Goal: Contribute content: Add original content to the website for others to see

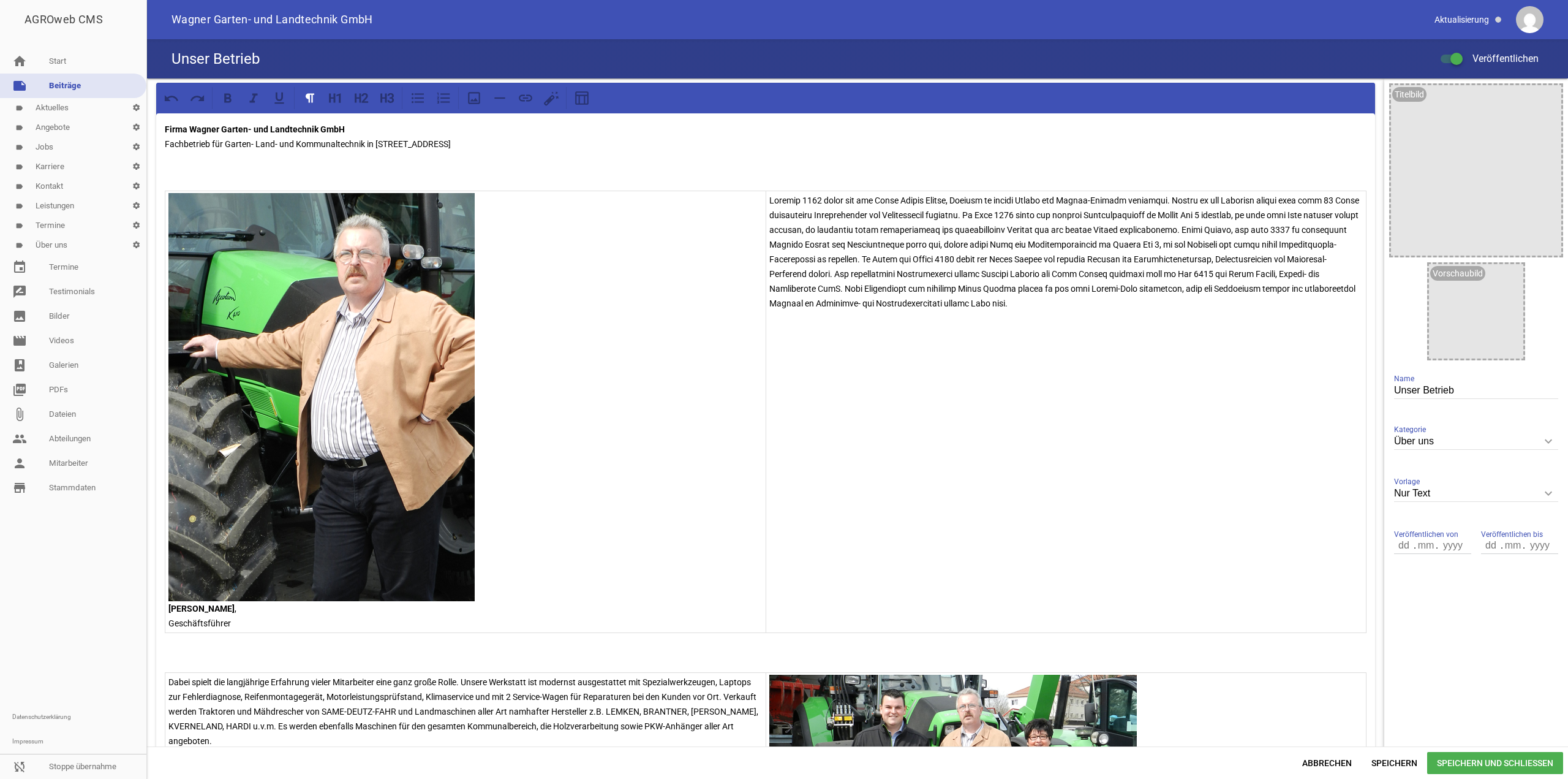
click at [67, 185] on link "label Kontakt settings" at bounding box center [73, 187] width 146 height 20
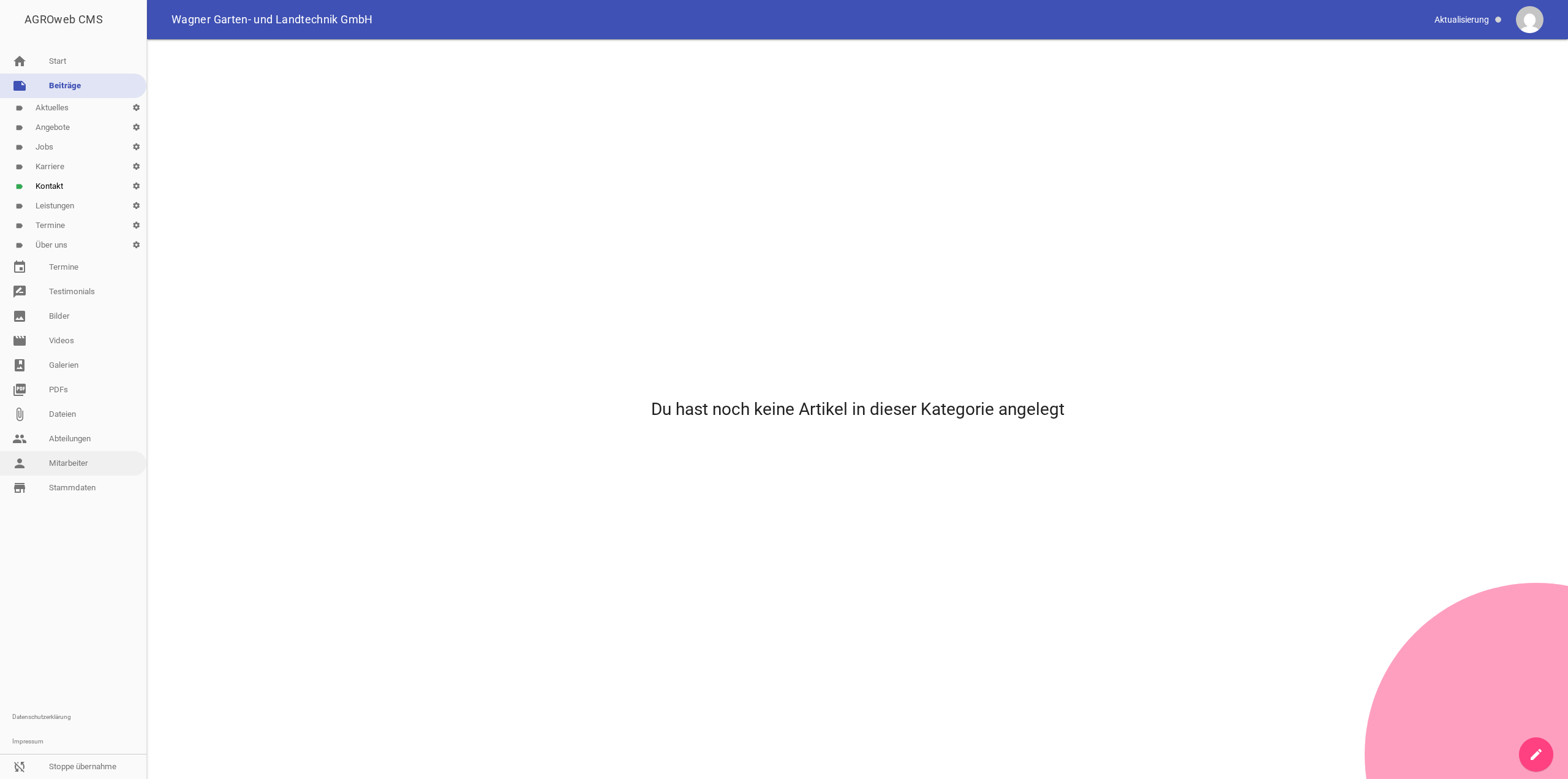
click at [84, 458] on link "person Mitarbeiter" at bounding box center [73, 463] width 146 height 25
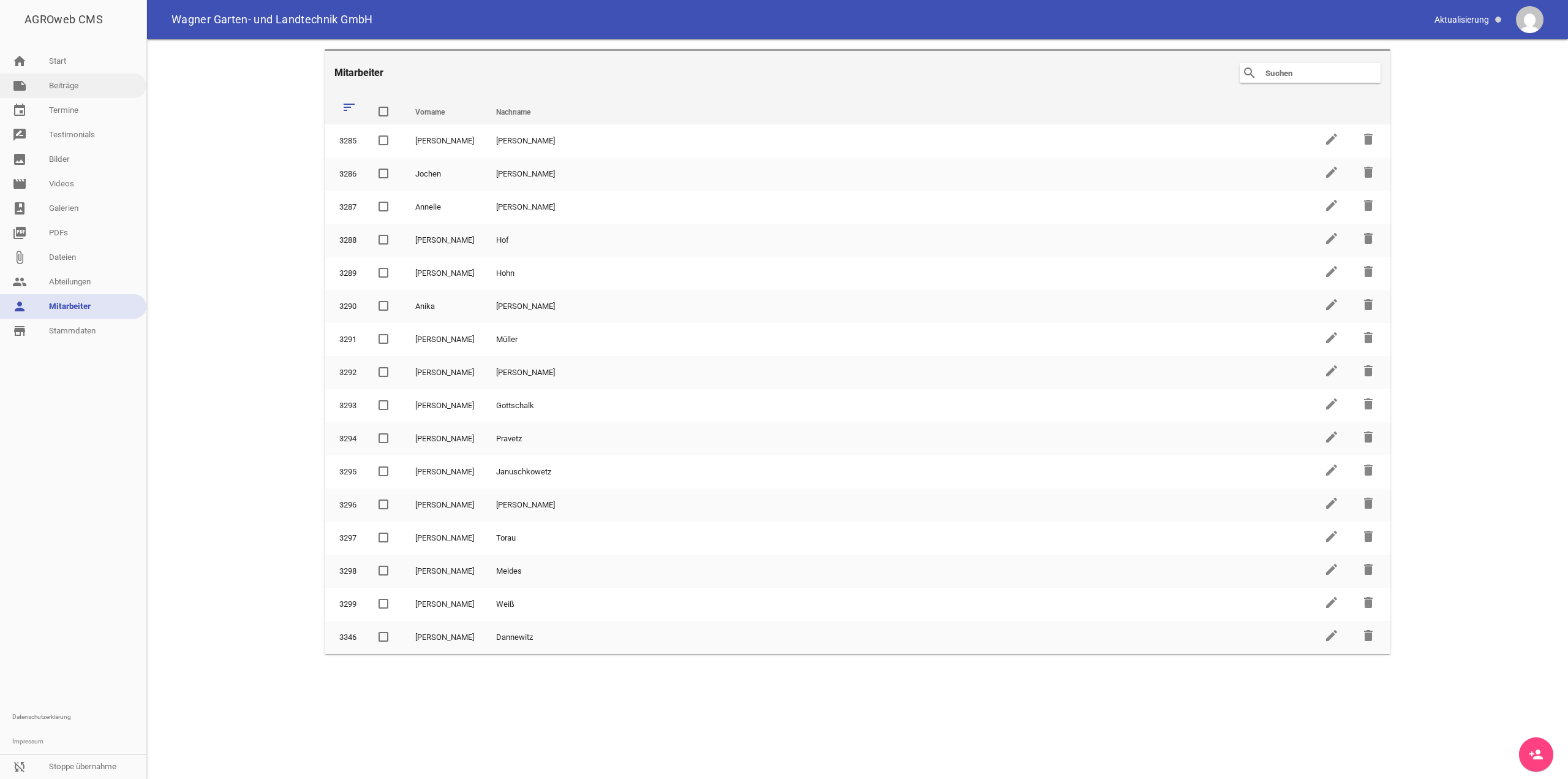
click at [94, 83] on link "note Beiträge" at bounding box center [73, 86] width 146 height 25
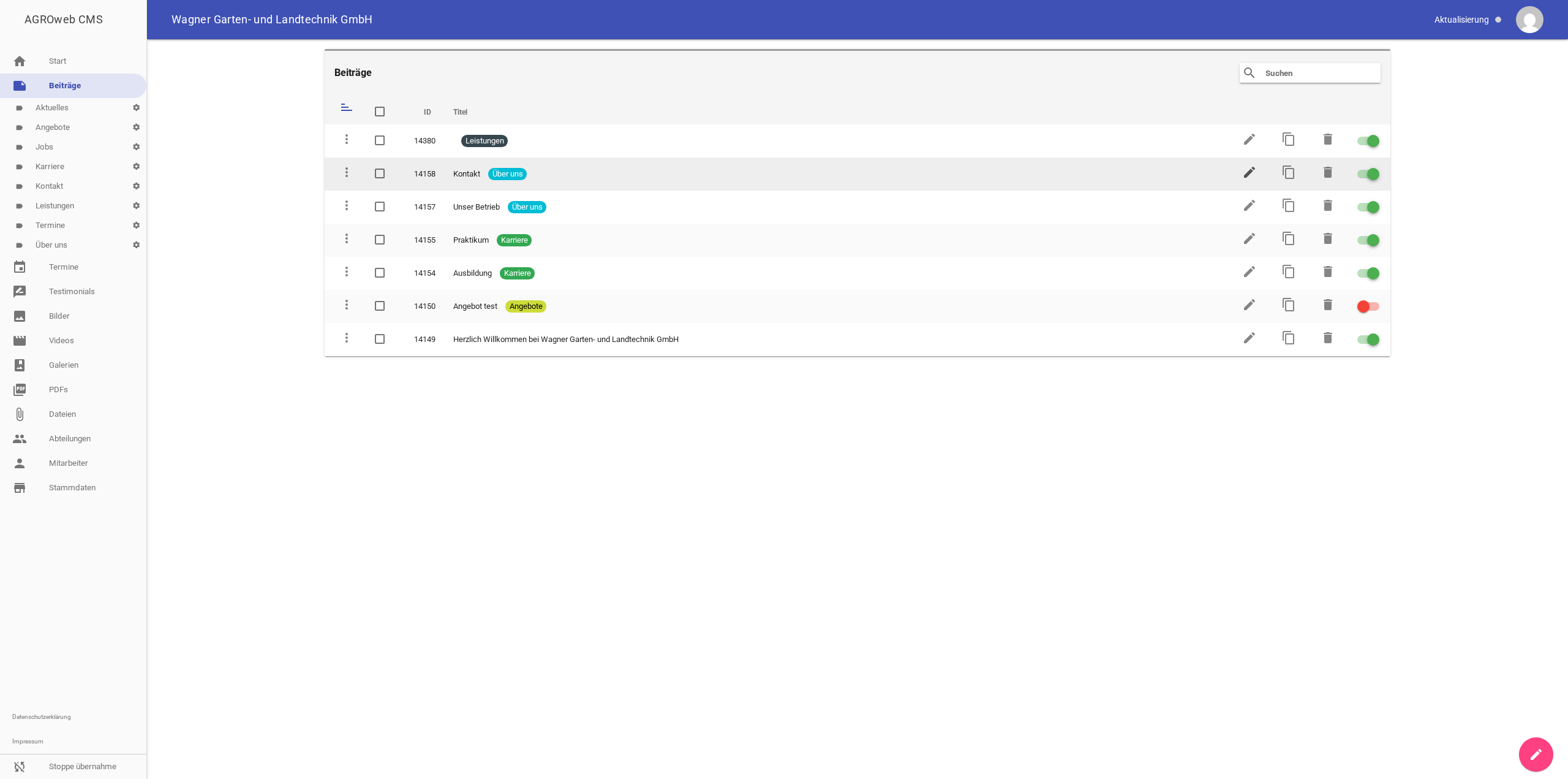
click at [1246, 165] on icon "edit" at bounding box center [1249, 172] width 15 height 15
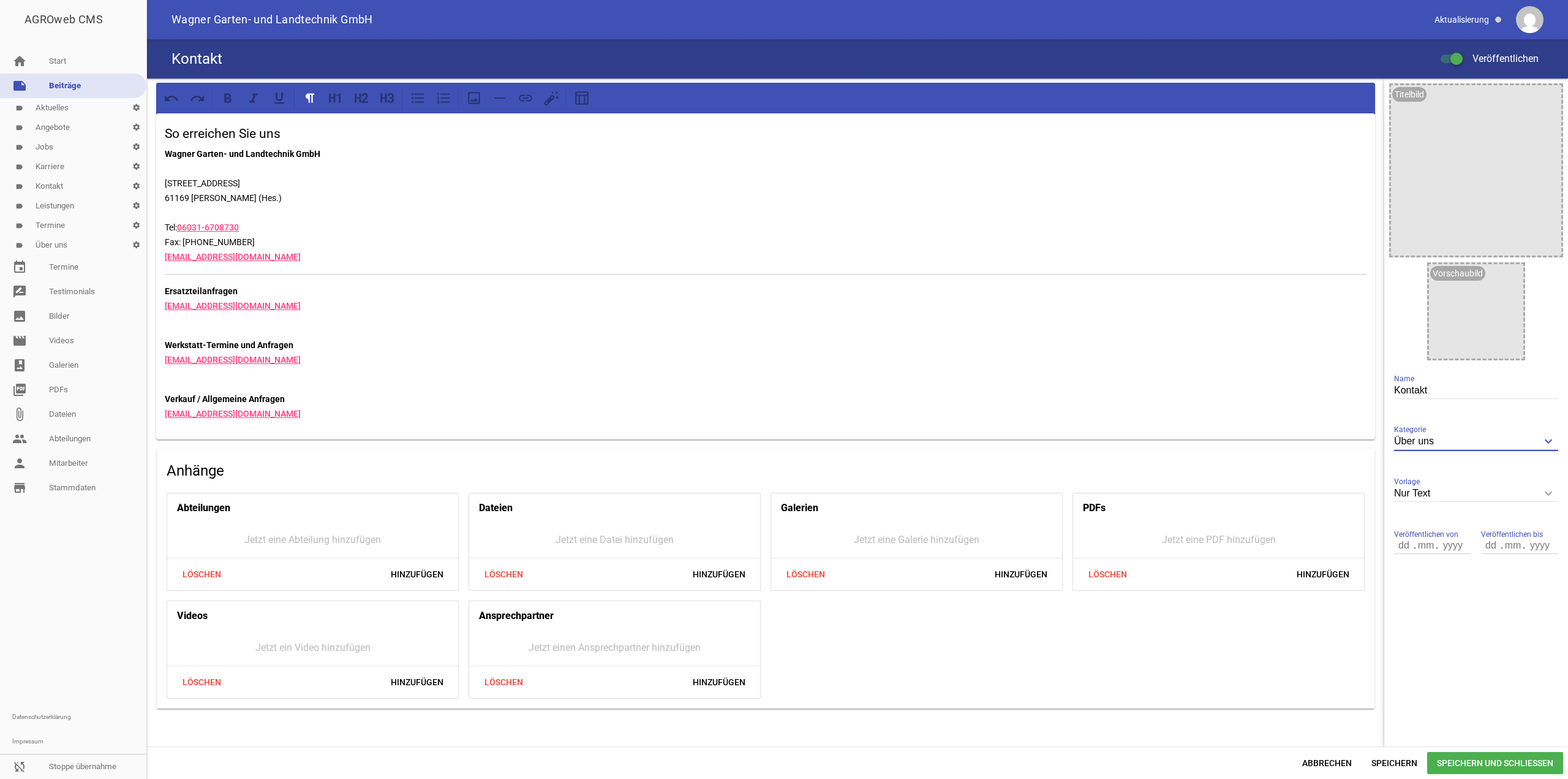
click at [1460, 446] on input "Über uns" at bounding box center [1476, 441] width 164 height 17
click at [1443, 505] on li "Kontakt" at bounding box center [1476, 505] width 164 height 29
type input "Kontakt"
click at [432, 394] on p "Verkauf / Allgemeine Anfragen [EMAIL_ADDRESS][DOMAIN_NAME]" at bounding box center [765, 406] width 1202 height 29
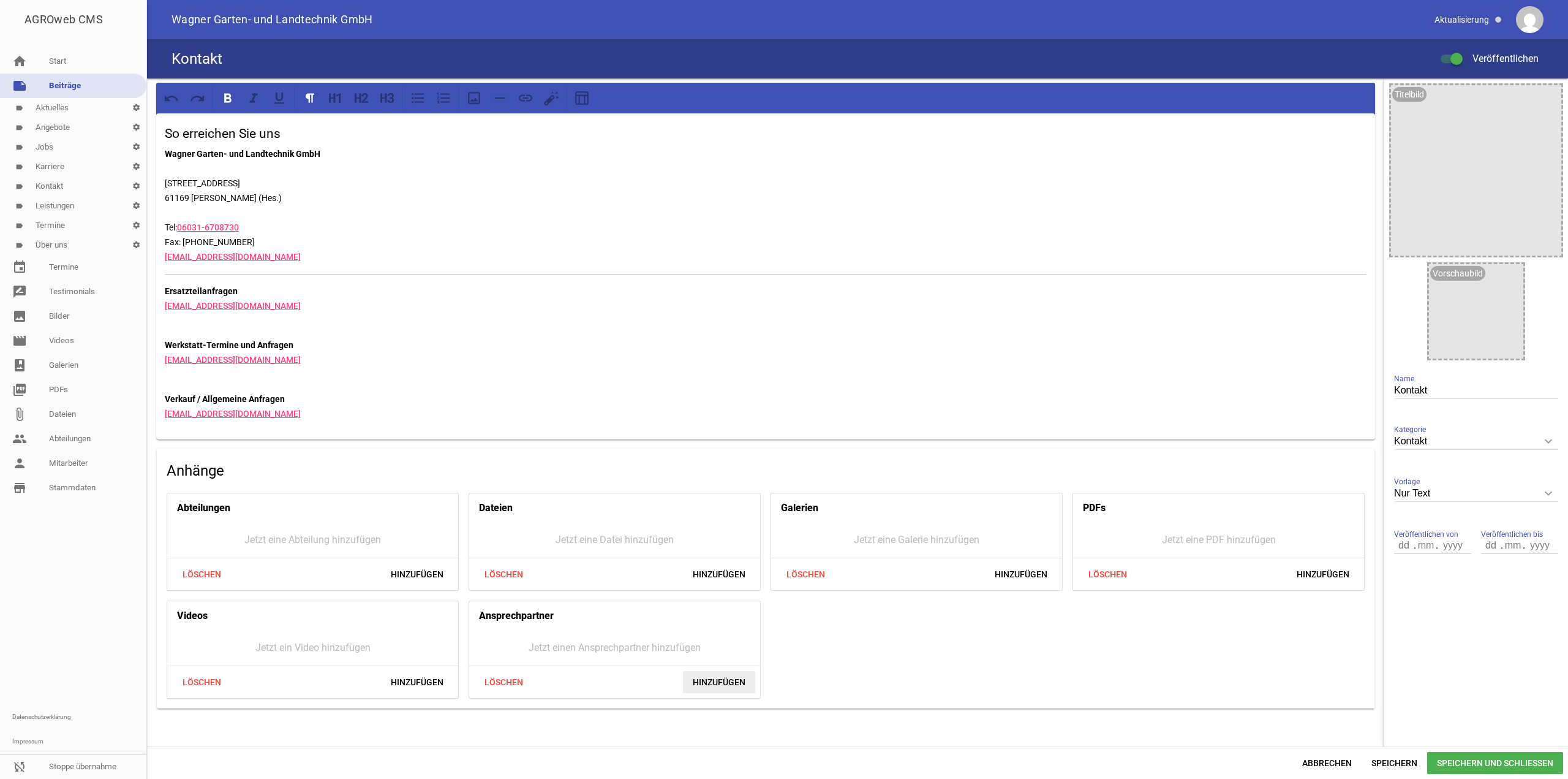
click at [728, 684] on span "Hinzufügen" at bounding box center [719, 681] width 72 height 22
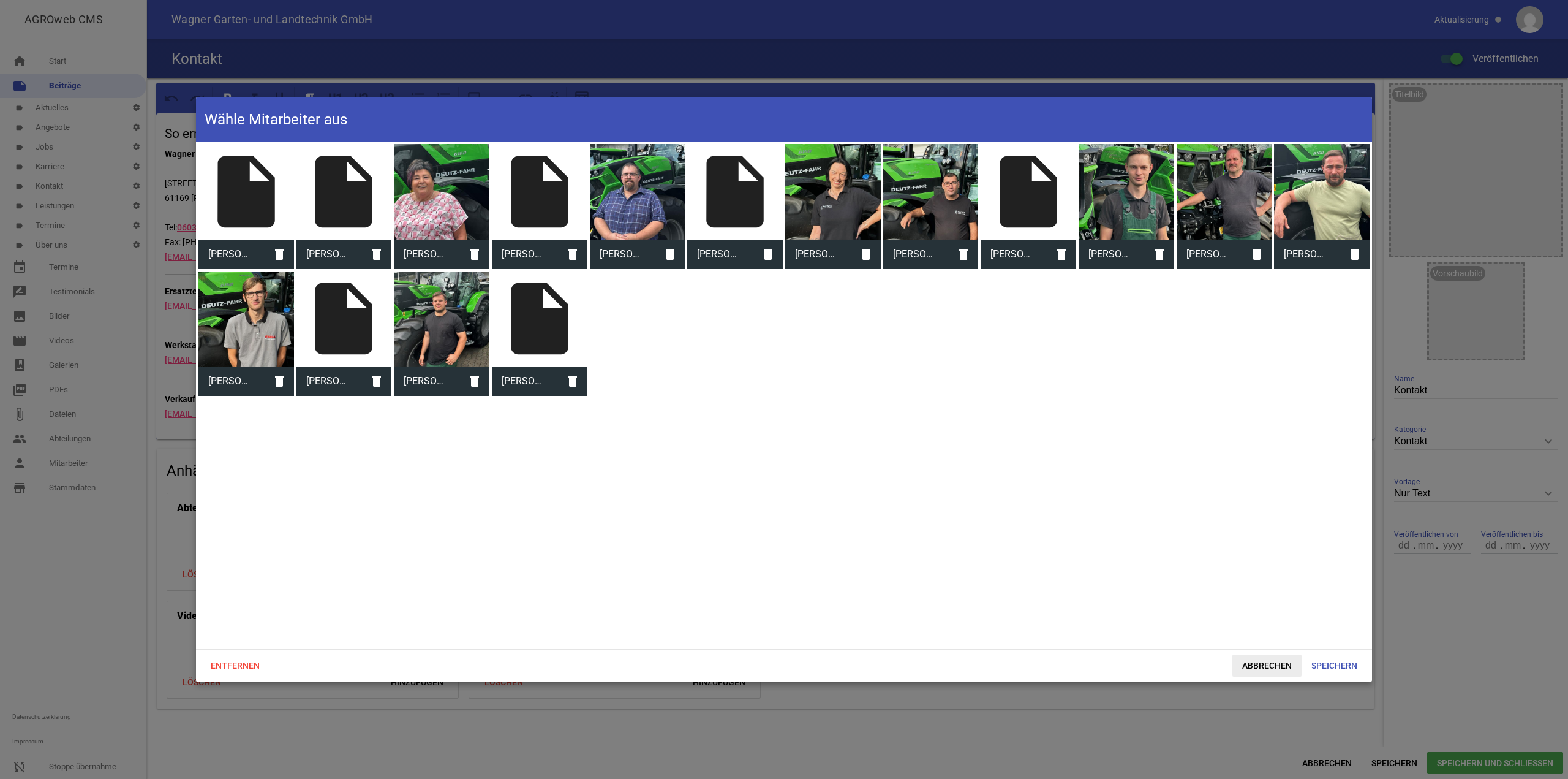
click at [1265, 669] on span "Abbrechen" at bounding box center [1267, 665] width 69 height 22
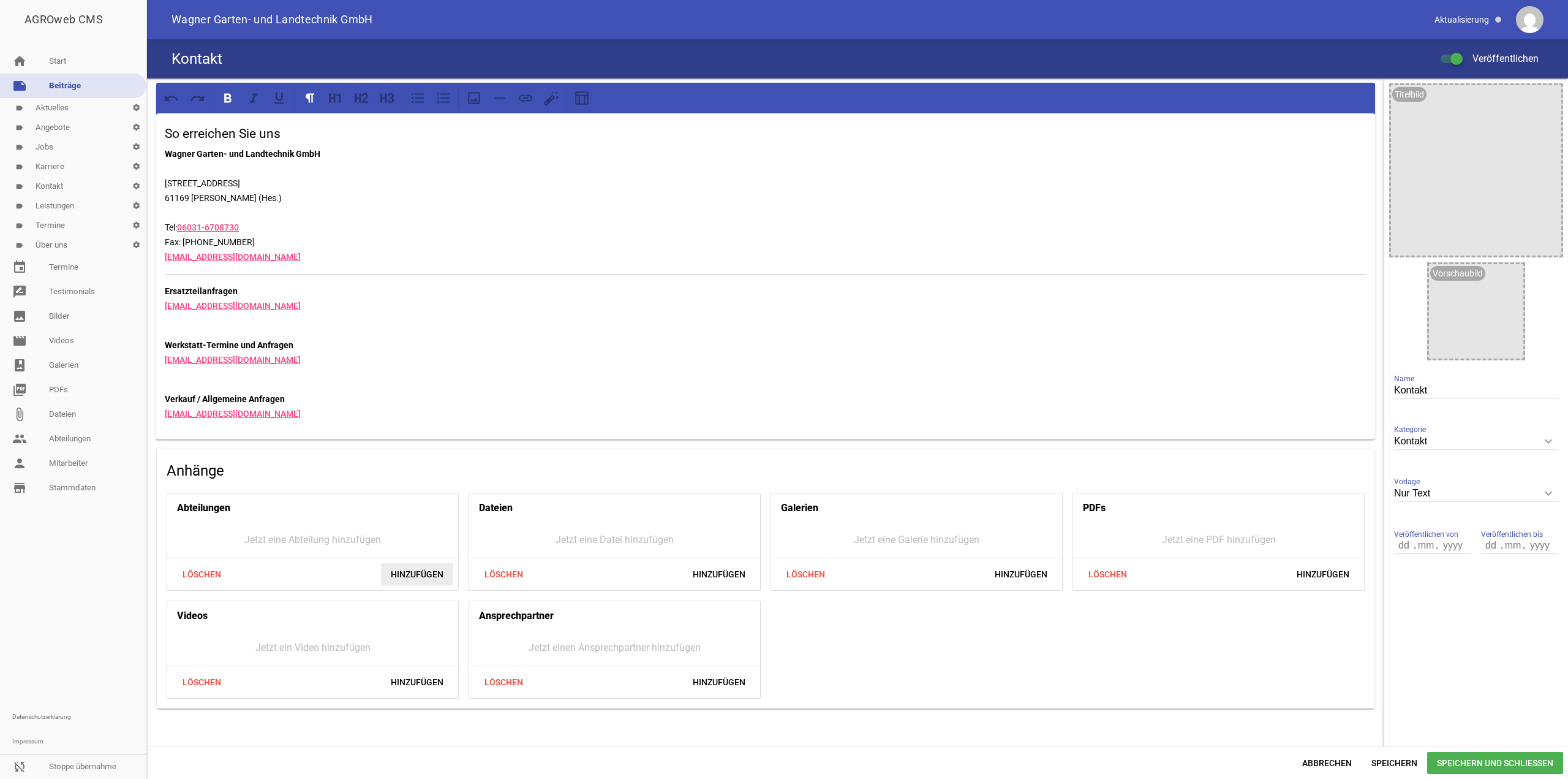
click at [413, 572] on span "Hinzufügen" at bounding box center [417, 574] width 72 height 22
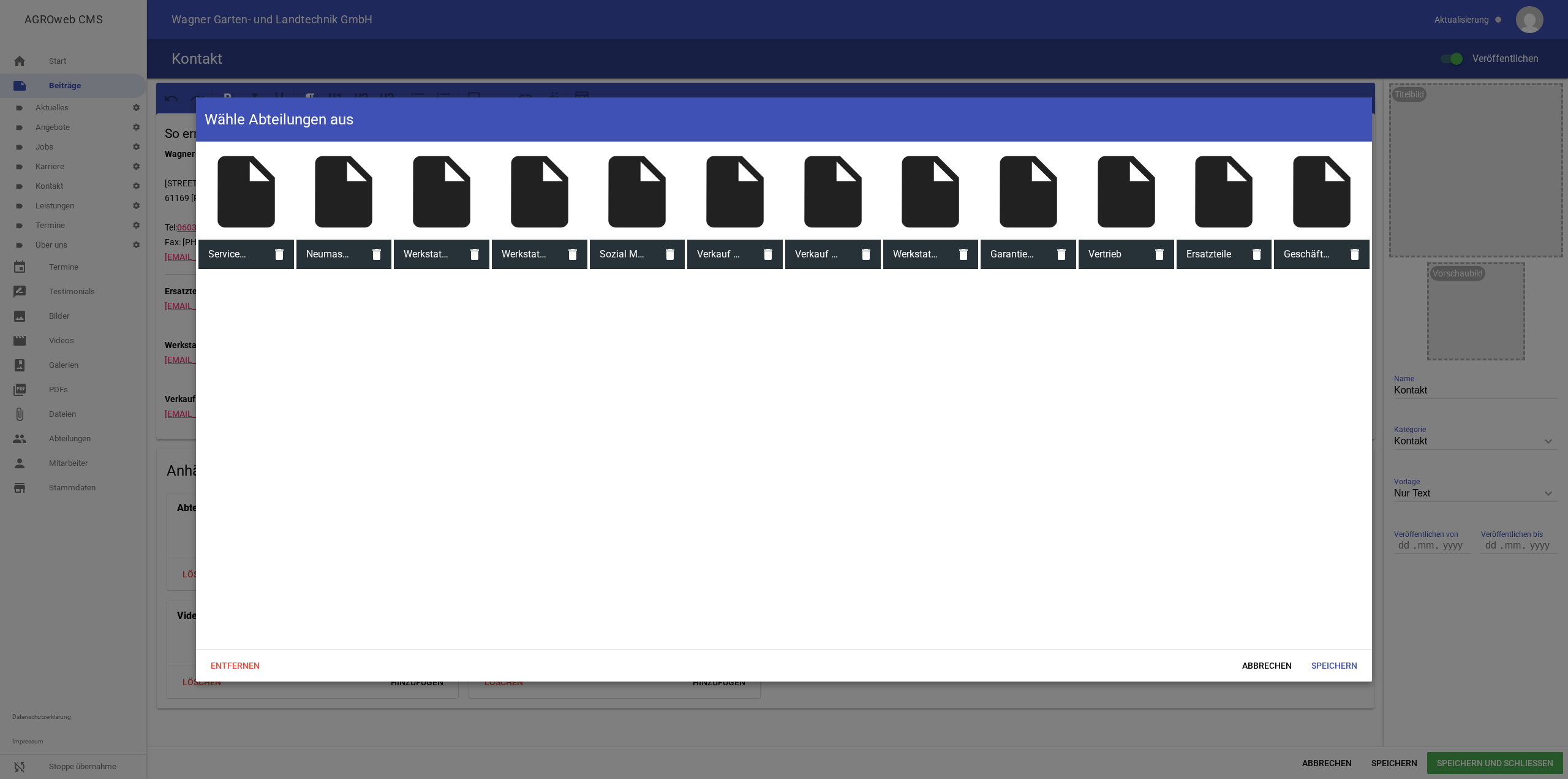
click at [254, 217] on div "insert_drive_file" at bounding box center [246, 192] width 96 height 96
drag, startPoint x: 336, startPoint y: 210, endPoint x: 369, endPoint y: 210, distance: 33.0
click at [337, 210] on div "insert_drive_file" at bounding box center [345, 192] width 96 height 96
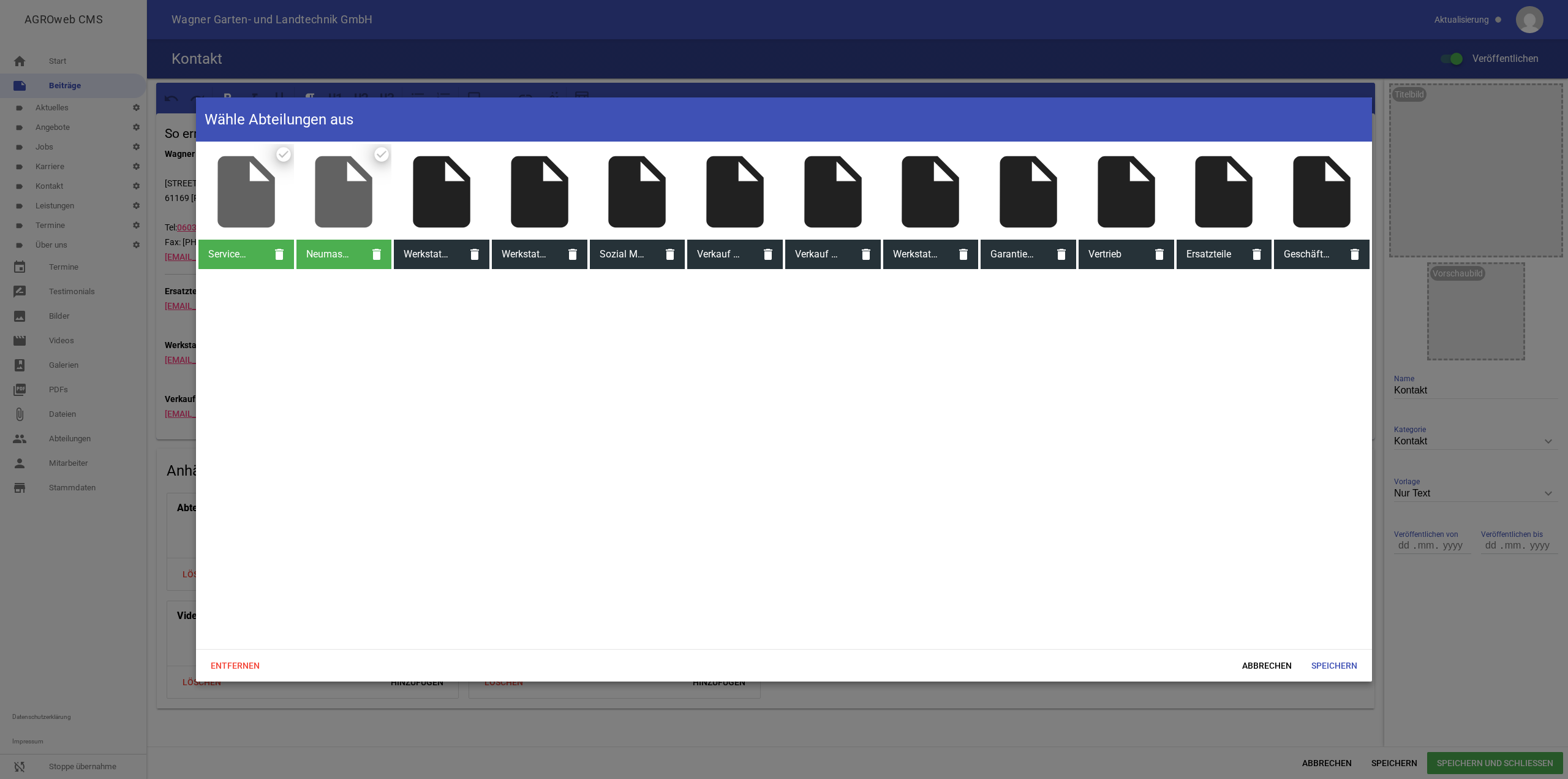
click at [433, 210] on div "insert_drive_file" at bounding box center [441, 192] width 96 height 96
click at [576, 208] on div "insert_drive_file" at bounding box center [540, 192] width 96 height 96
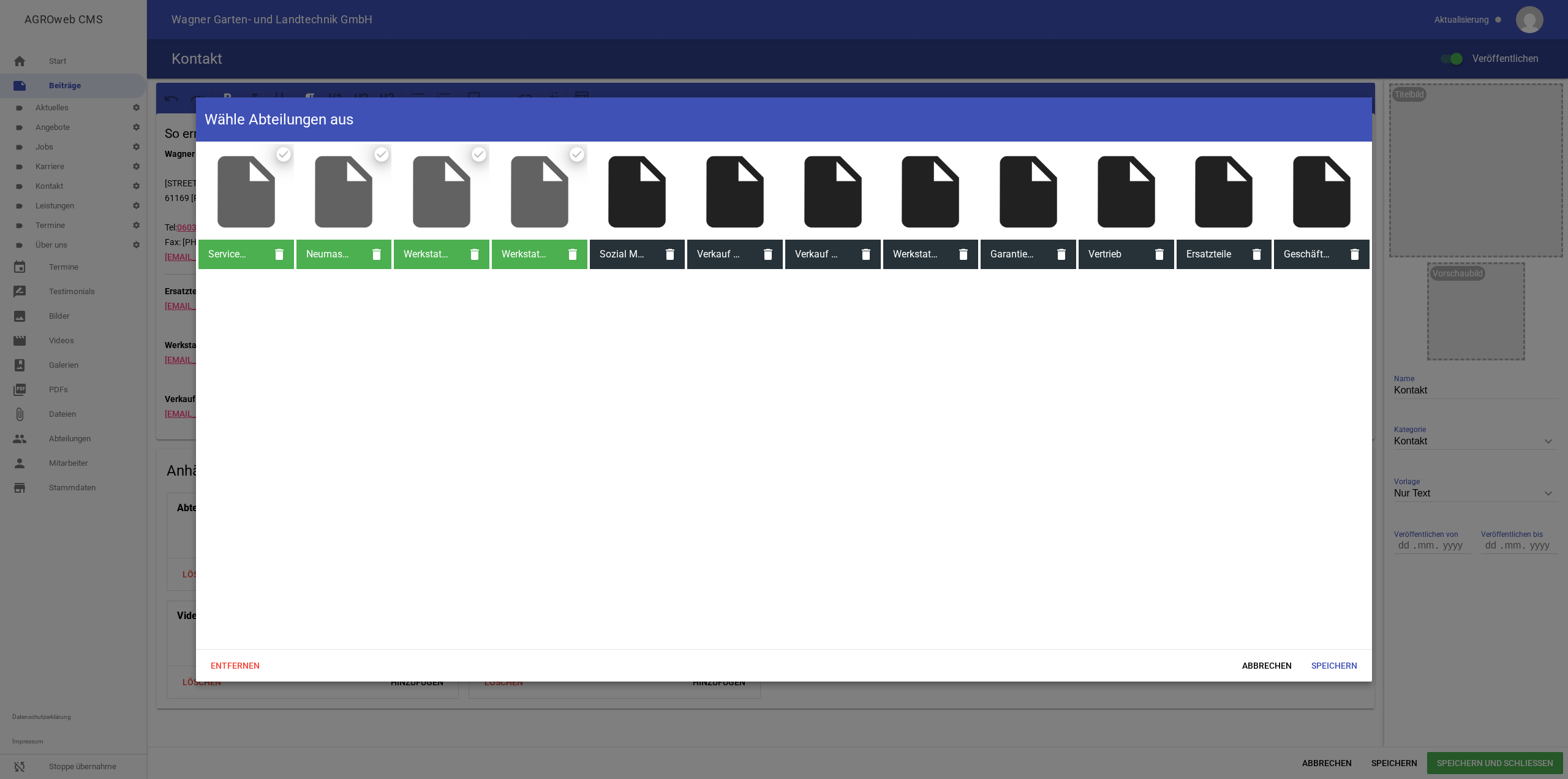
click at [658, 211] on div "insert_drive_file" at bounding box center [637, 192] width 96 height 96
drag, startPoint x: 713, startPoint y: 211, endPoint x: 726, endPoint y: 210, distance: 13.0
click at [714, 210] on div "insert_drive_file" at bounding box center [735, 192] width 96 height 96
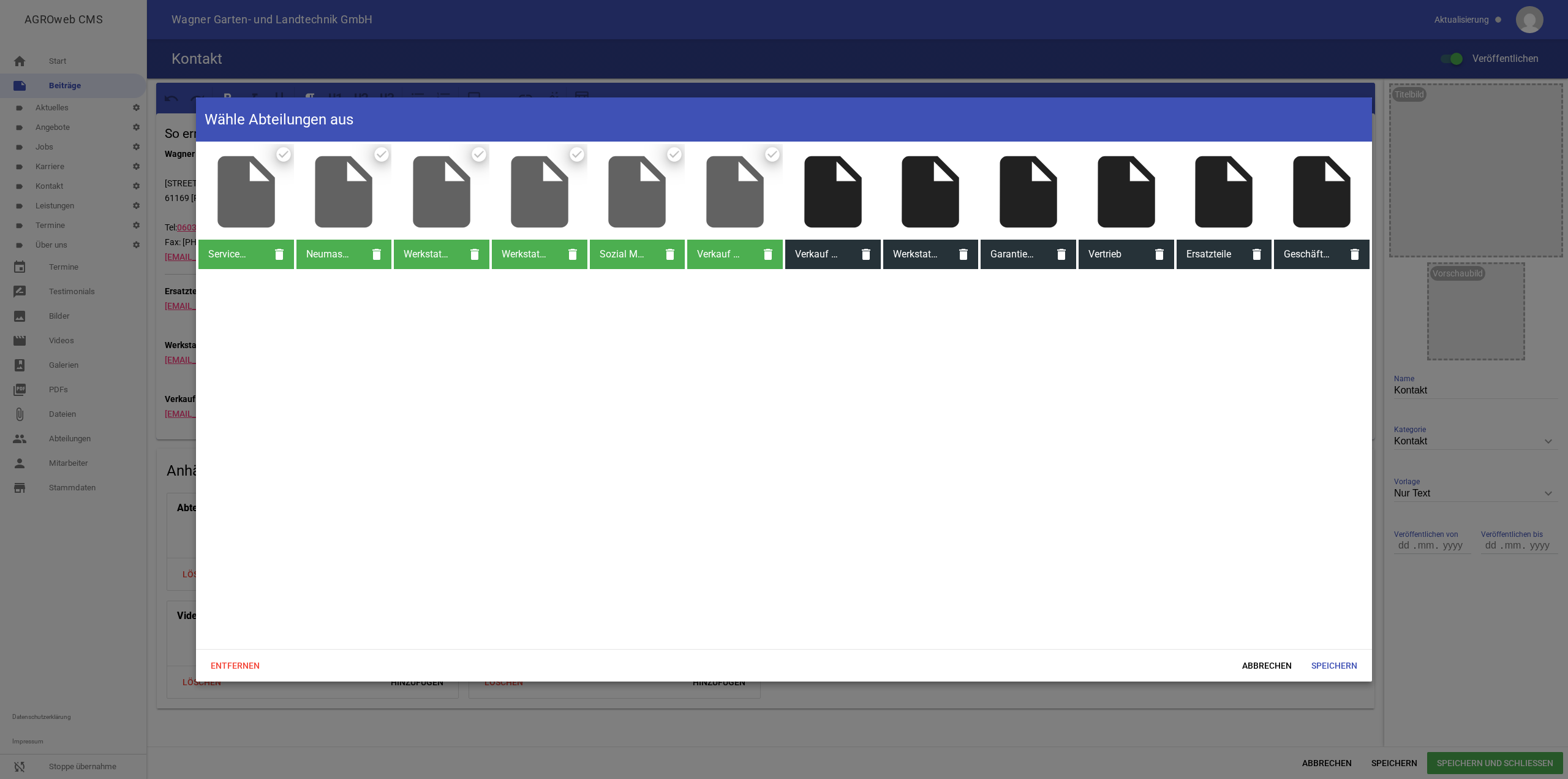
click at [851, 210] on div "insert_drive_file" at bounding box center [833, 192] width 96 height 96
click at [921, 211] on div "insert_drive_file" at bounding box center [931, 192] width 96 height 96
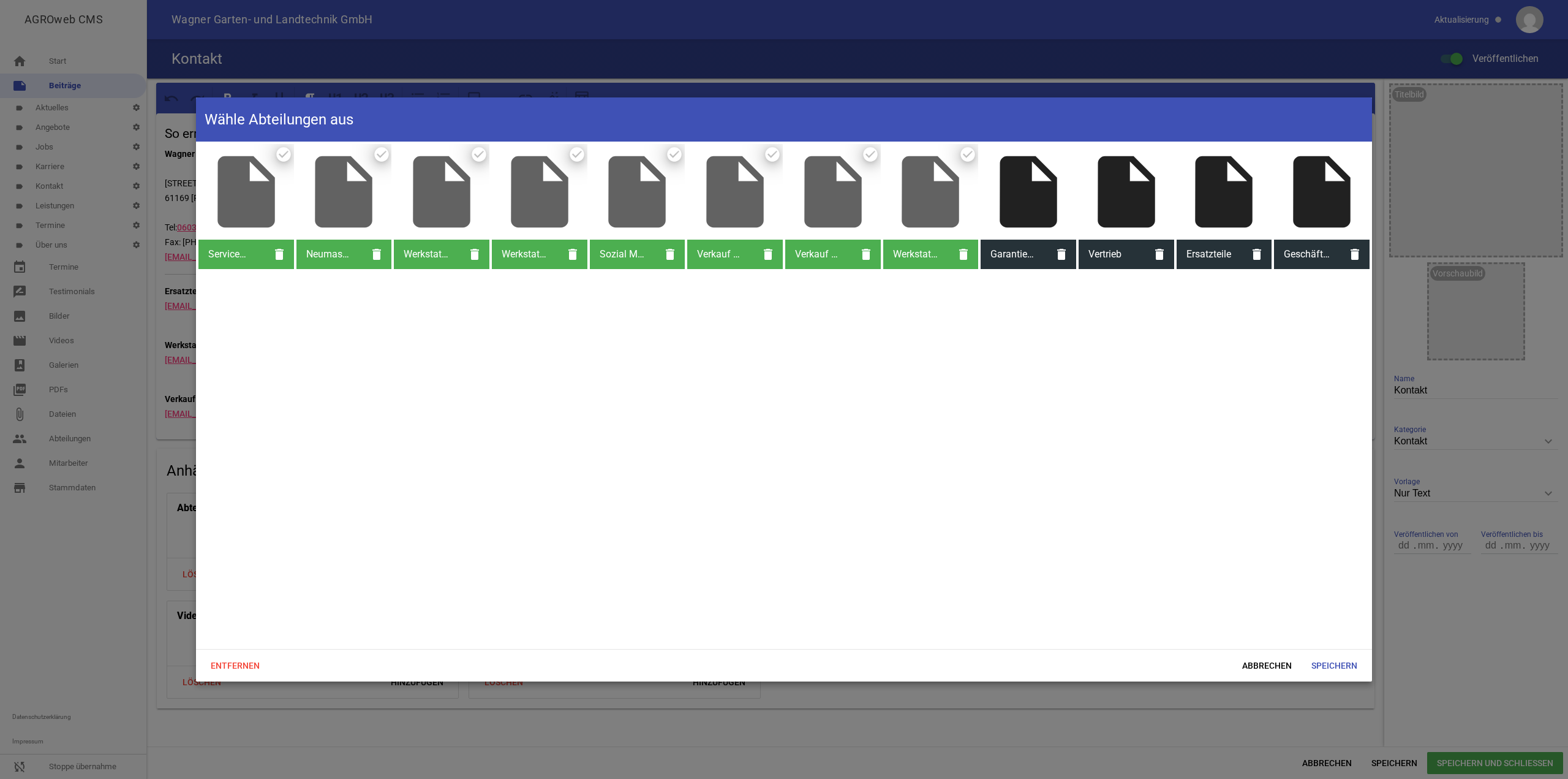
drag, startPoint x: 1026, startPoint y: 205, endPoint x: 1036, endPoint y: 205, distance: 10.0
click at [1027, 205] on div "insert_drive_file" at bounding box center [1028, 192] width 96 height 96
drag, startPoint x: 1115, startPoint y: 205, endPoint x: 1154, endPoint y: 205, distance: 39.0
click at [1115, 205] on div "insert_drive_file" at bounding box center [1127, 192] width 96 height 96
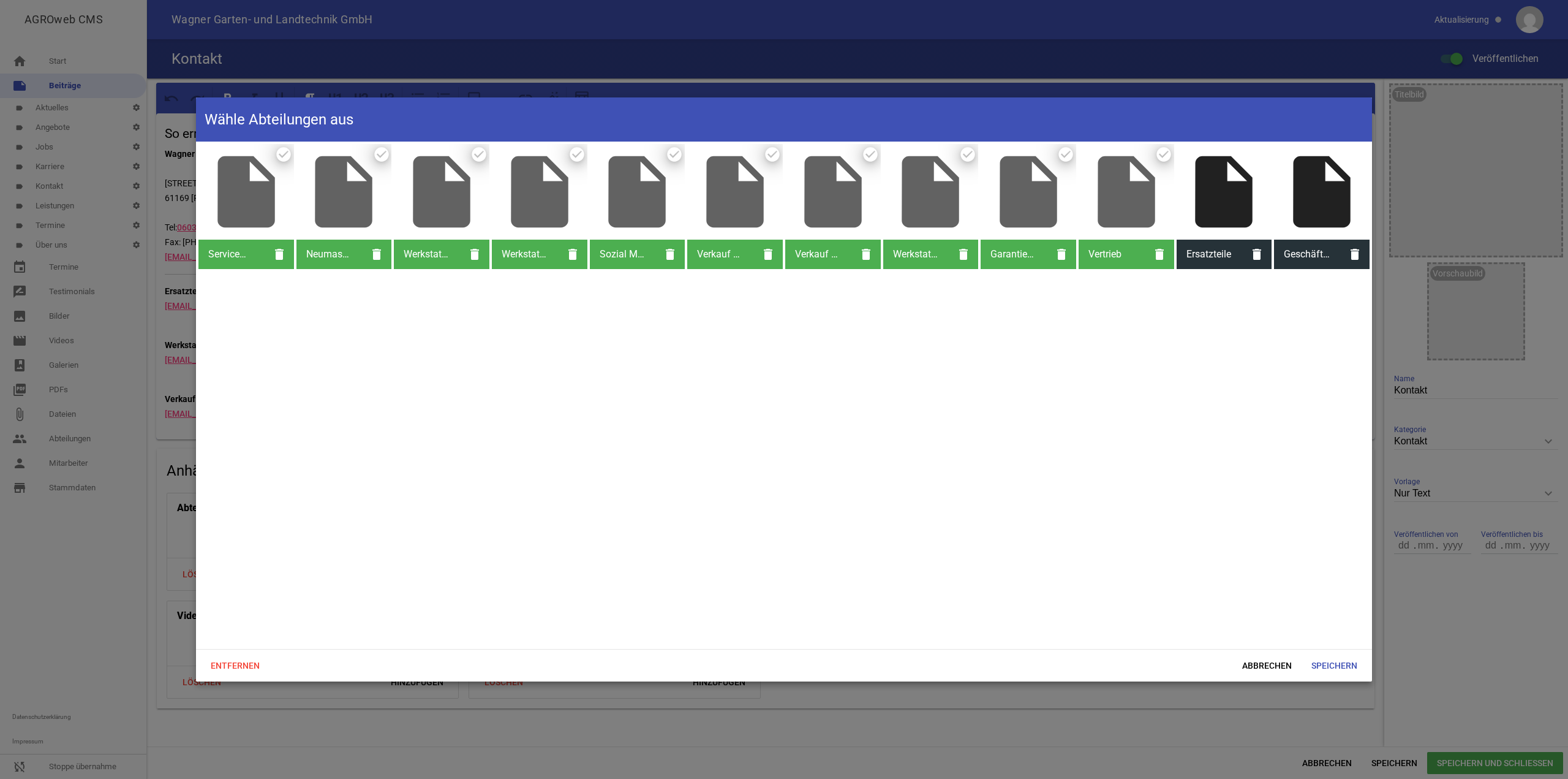
click at [1201, 206] on div "insert_drive_file" at bounding box center [1224, 192] width 96 height 96
click at [1327, 210] on div "insert_drive_file" at bounding box center [1322, 192] width 96 height 96
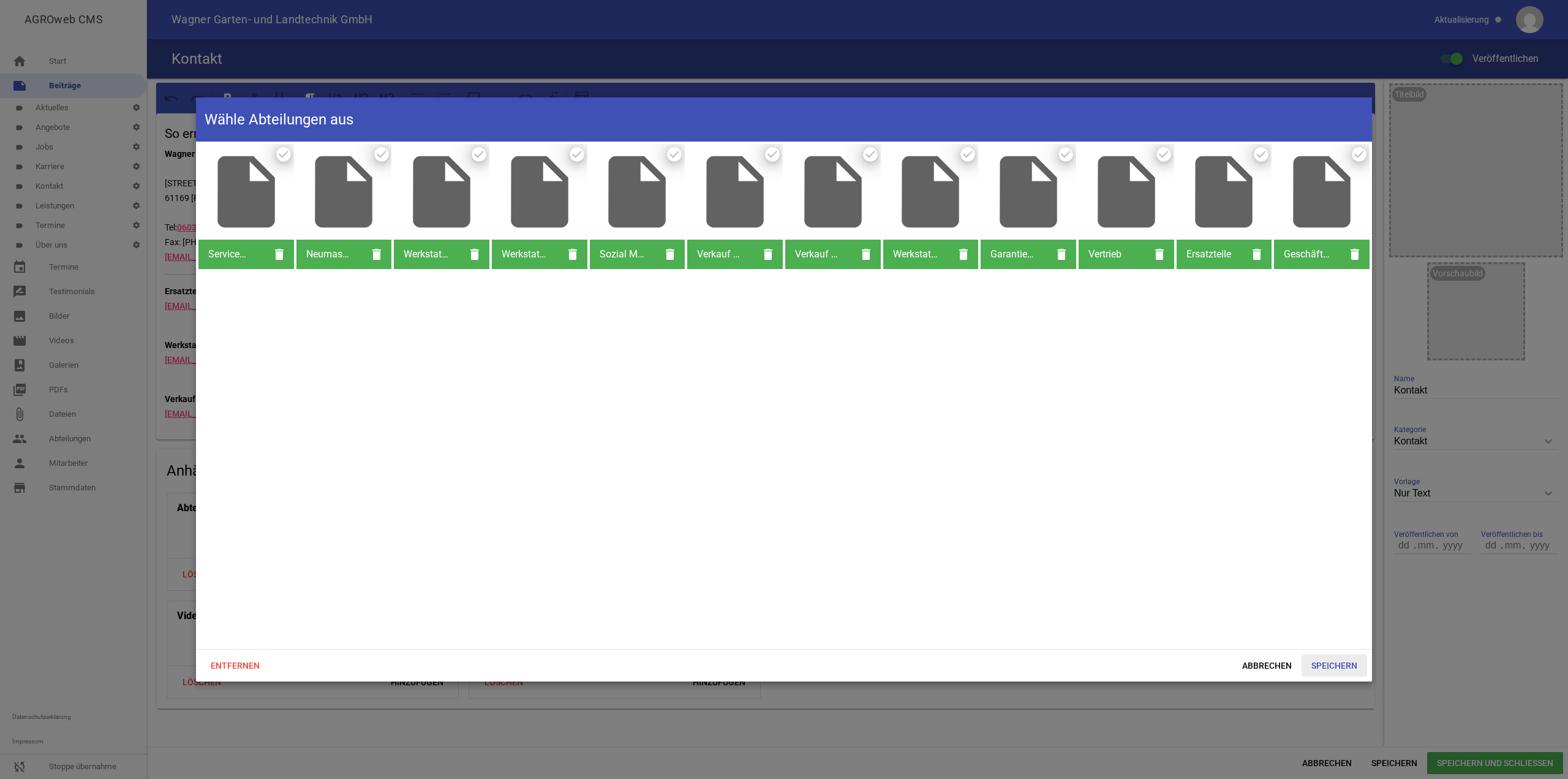
click at [1352, 667] on span "Speichern" at bounding box center [1334, 665] width 66 height 22
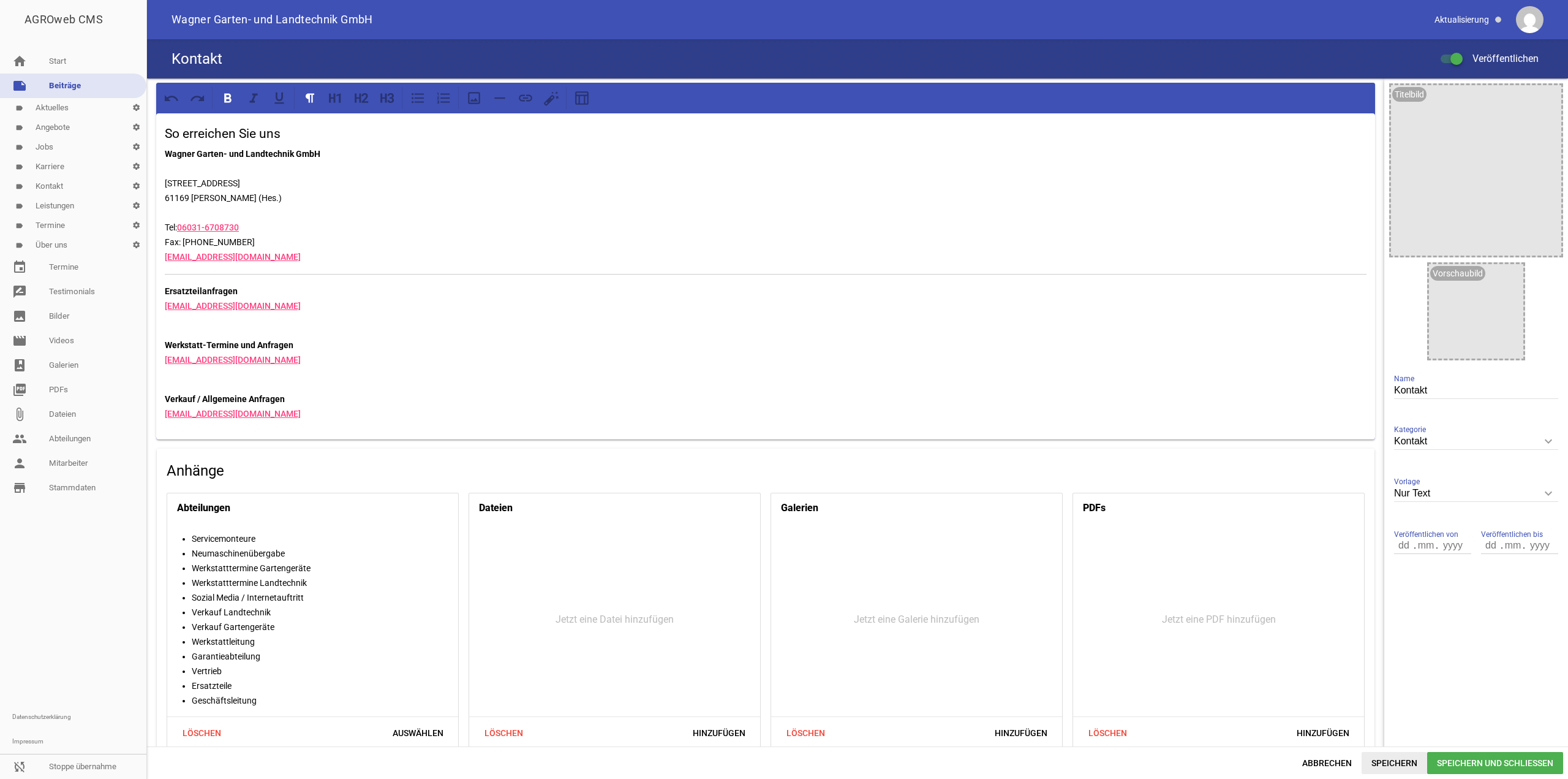
click at [1412, 760] on span "Speichern" at bounding box center [1394, 762] width 66 height 22
click at [75, 768] on link "sync_disabled Stoppe übernahme" at bounding box center [73, 766] width 146 height 25
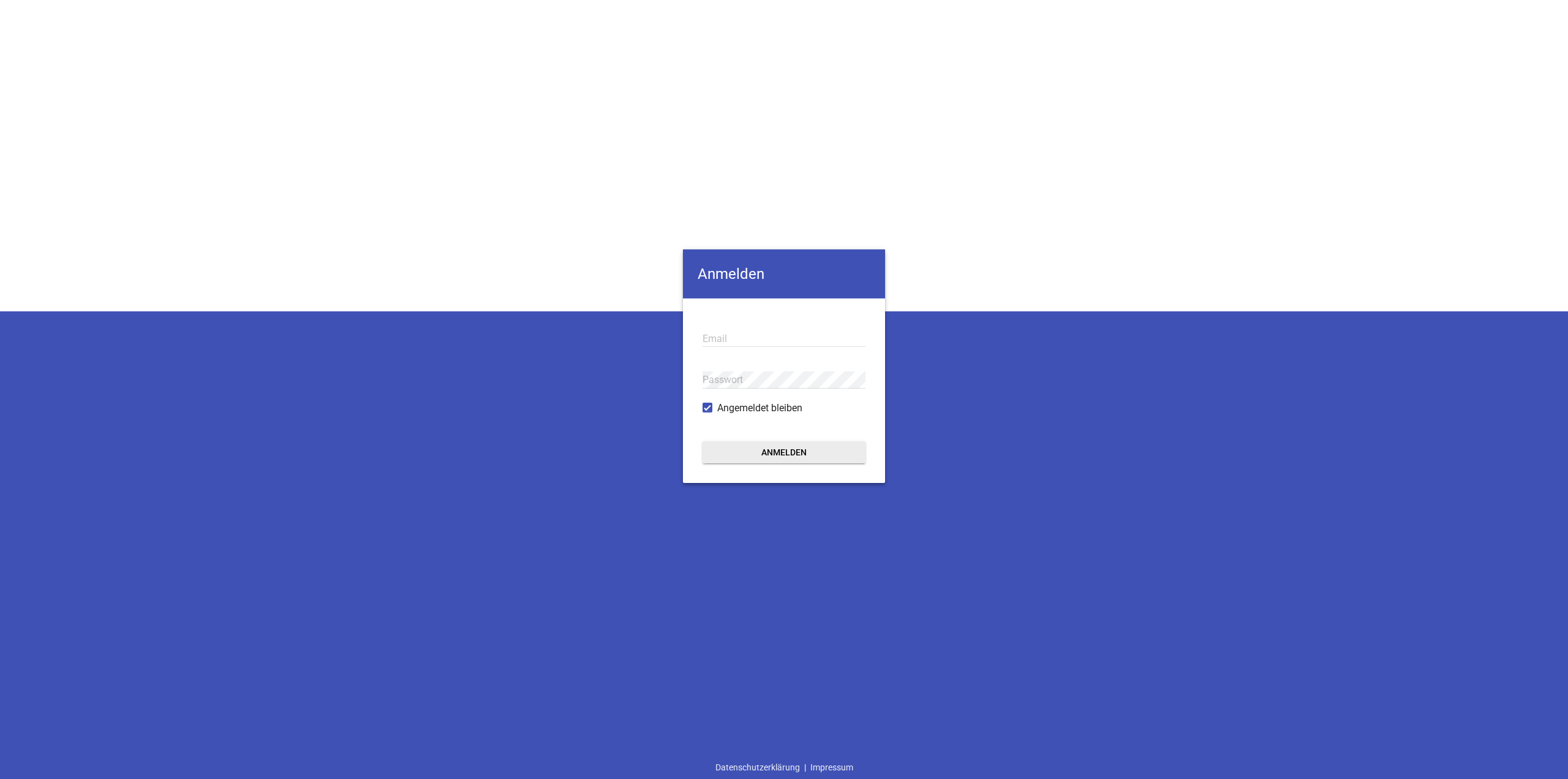
type input "[EMAIL_ADDRESS][DOMAIN_NAME]"
click at [779, 466] on form "[EMAIL_ADDRESS][DOMAIN_NAME] Email Passwort Angemeldet bleiben Anmelden" at bounding box center [784, 390] width 202 height 185
click at [777, 459] on button "Anmelden" at bounding box center [783, 452] width 163 height 22
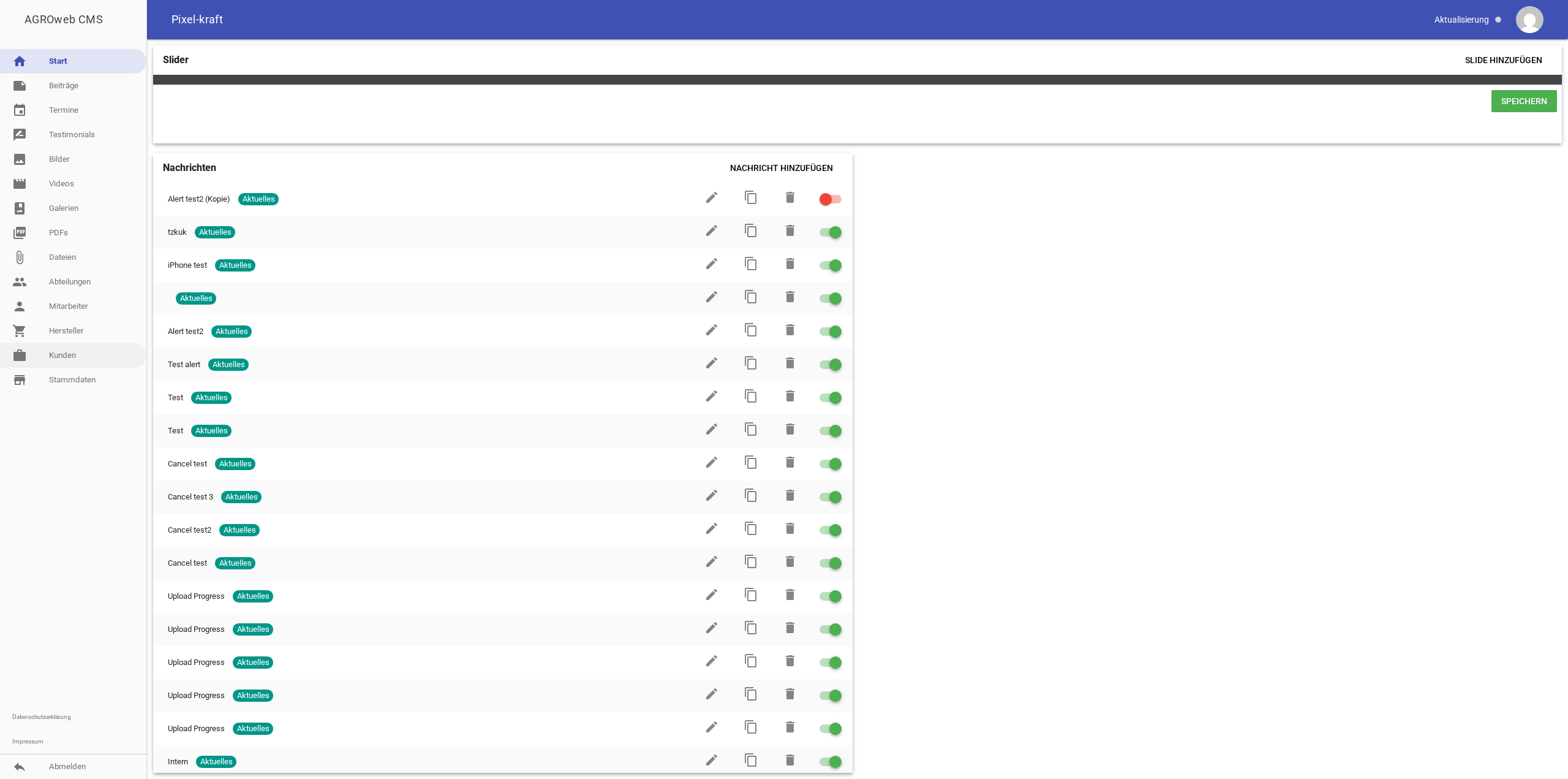
click at [68, 358] on link "work [PERSON_NAME]" at bounding box center [73, 355] width 146 height 25
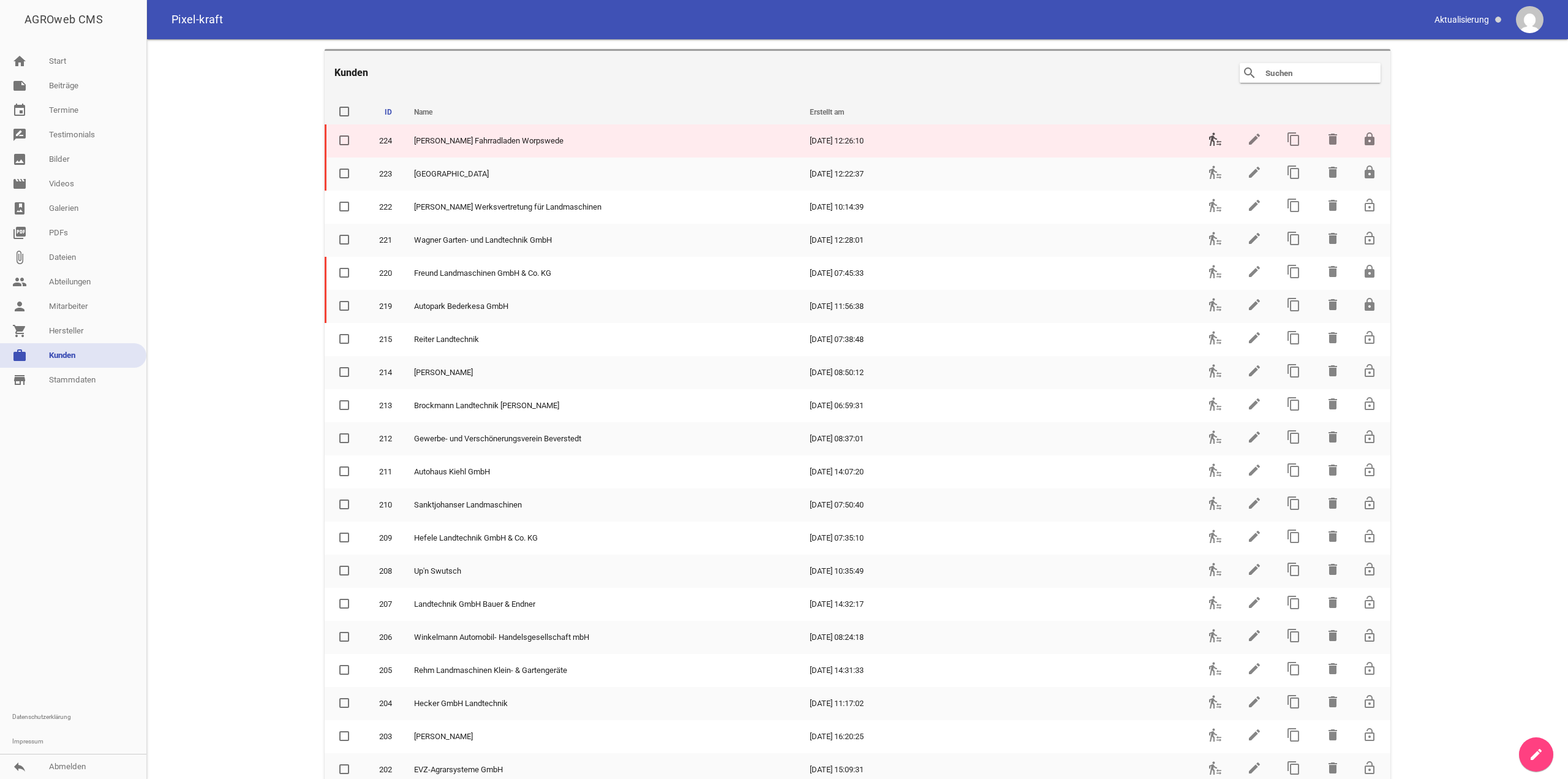
click at [1208, 137] on icon "transfer_within_a_station" at bounding box center [1215, 139] width 15 height 15
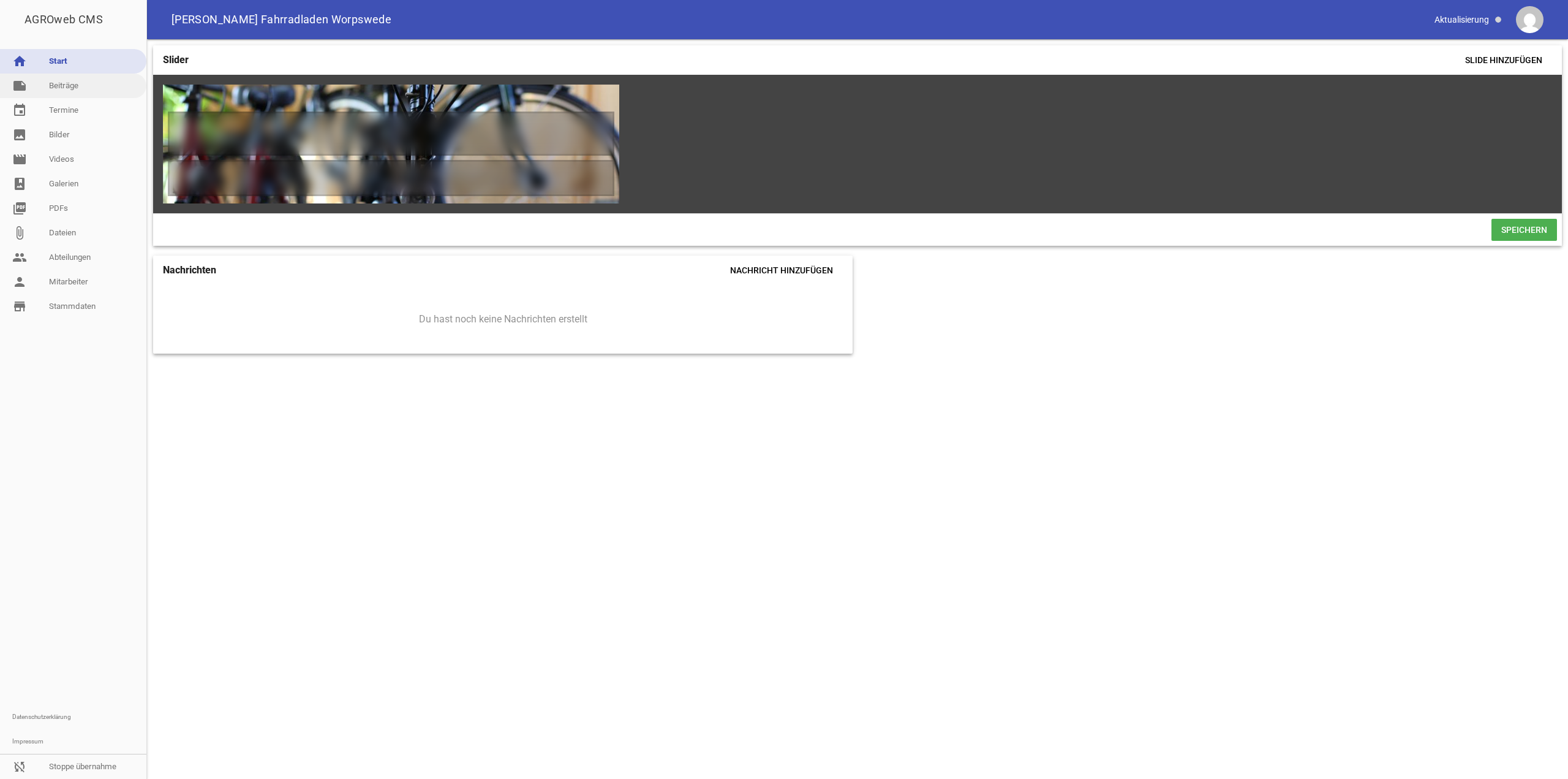
click at [62, 80] on link "note Beiträge" at bounding box center [73, 86] width 146 height 25
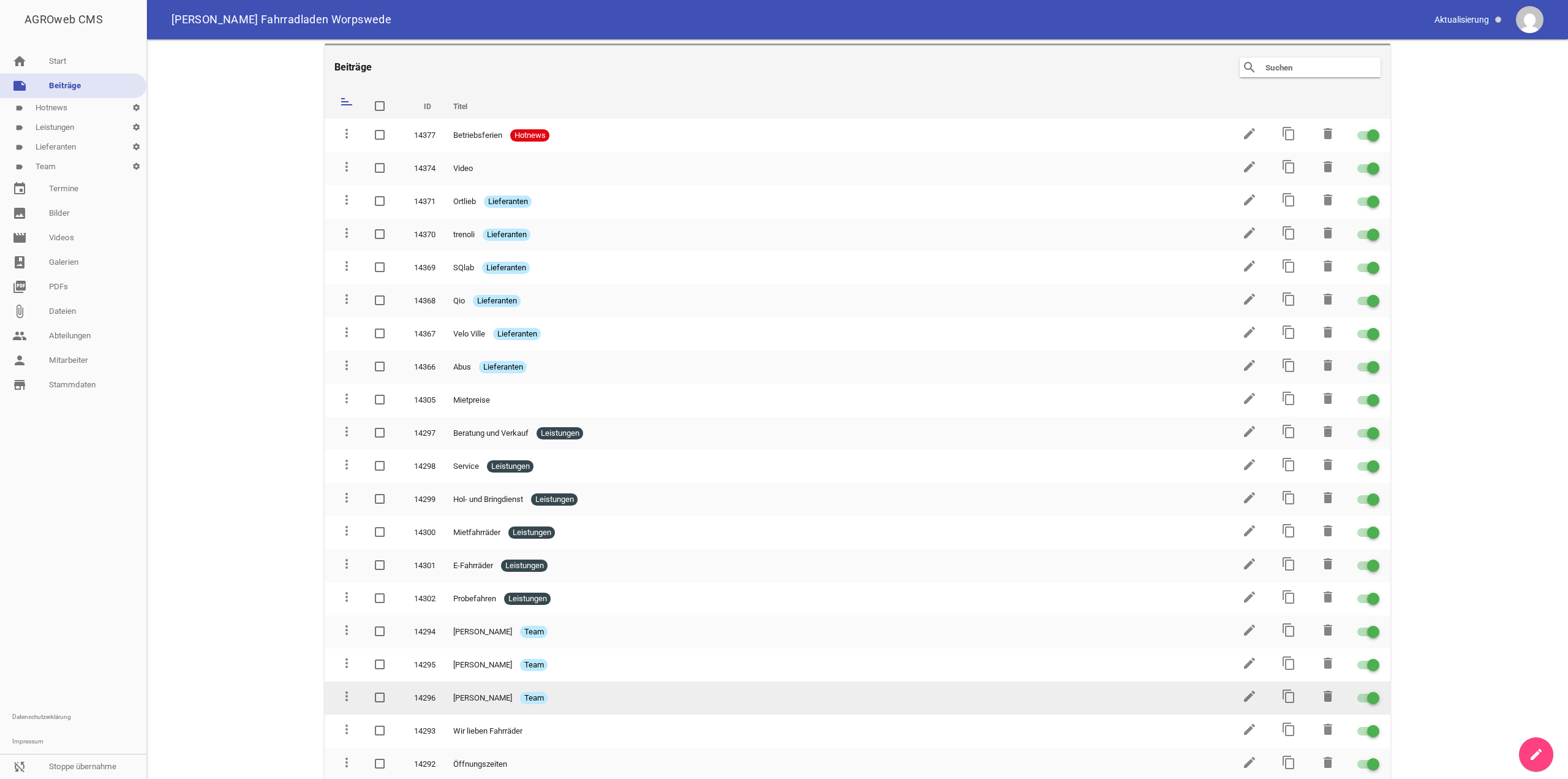
scroll to position [7, 0]
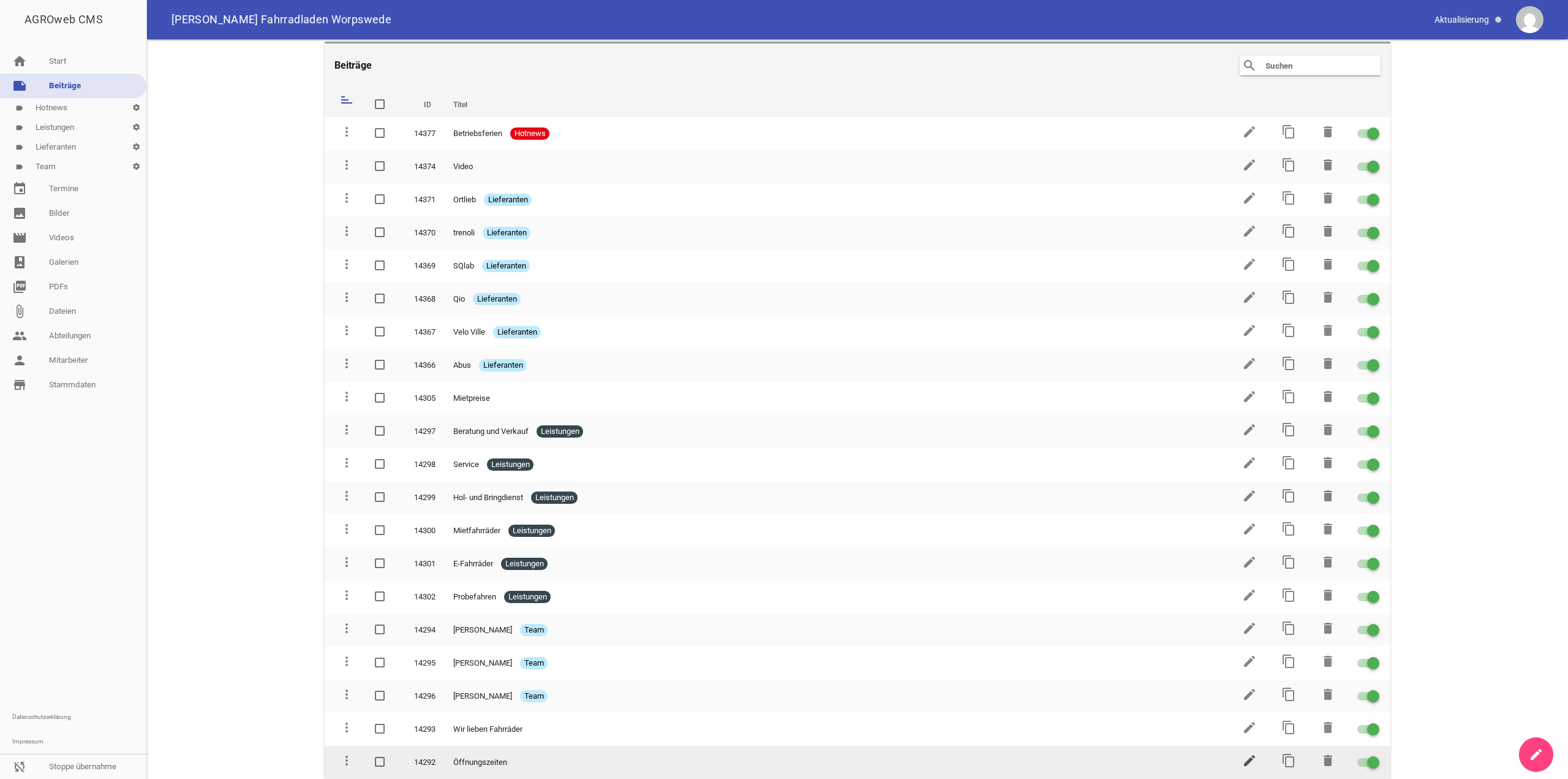
click at [1246, 758] on icon "edit" at bounding box center [1249, 760] width 15 height 15
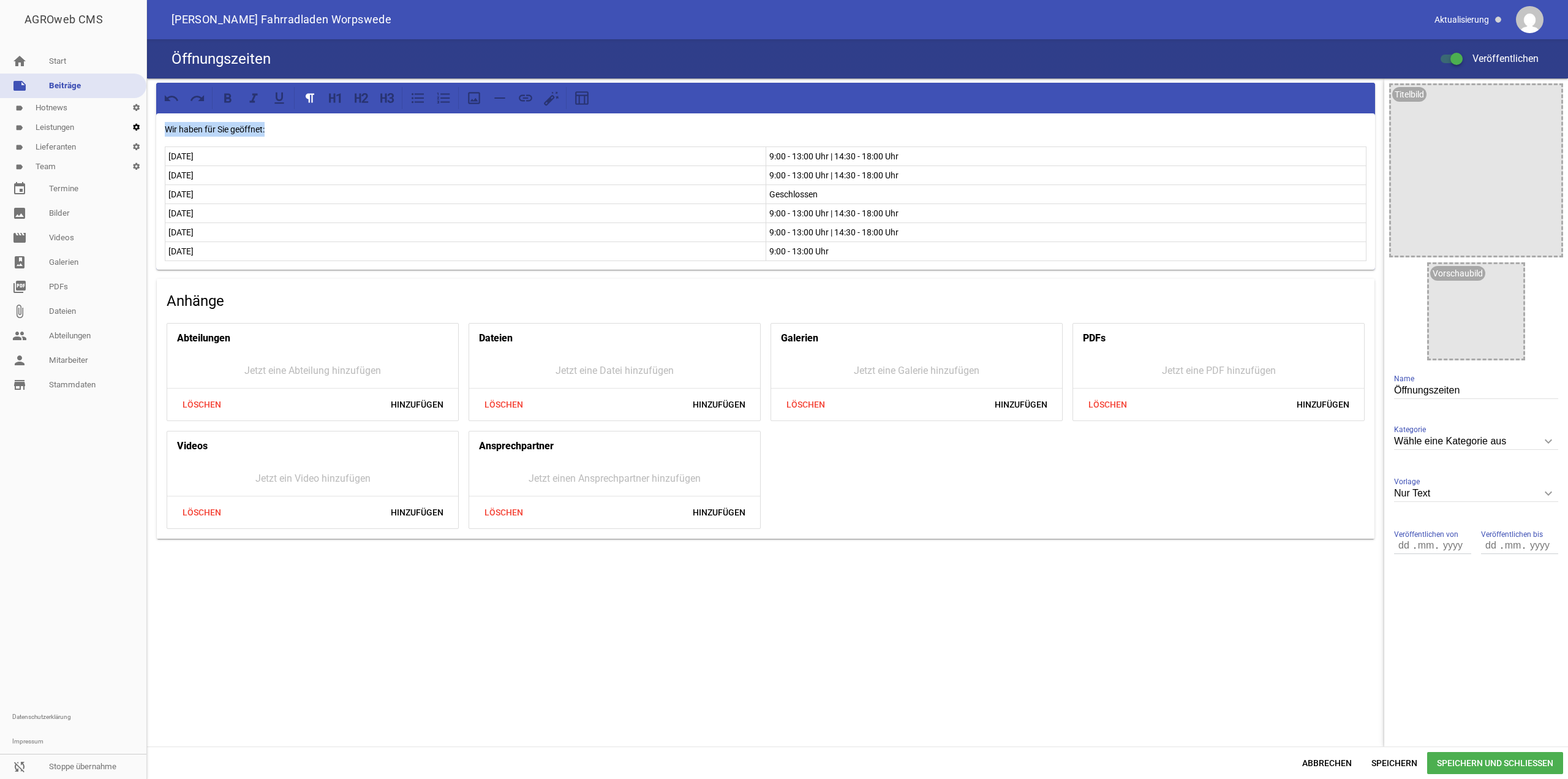
drag, startPoint x: 270, startPoint y: 130, endPoint x: 133, endPoint y: 122, distance: 137.2
click at [133, 122] on div "AGROweb CMS home Start note Beiträge label Hotnews settings label Leistungen se…" at bounding box center [784, 389] width 1568 height 779
click at [227, 96] on icon at bounding box center [228, 98] width 16 height 16
click at [1392, 758] on span "Speichern" at bounding box center [1394, 762] width 66 height 22
click at [79, 86] on link "note Beiträge" at bounding box center [73, 86] width 146 height 25
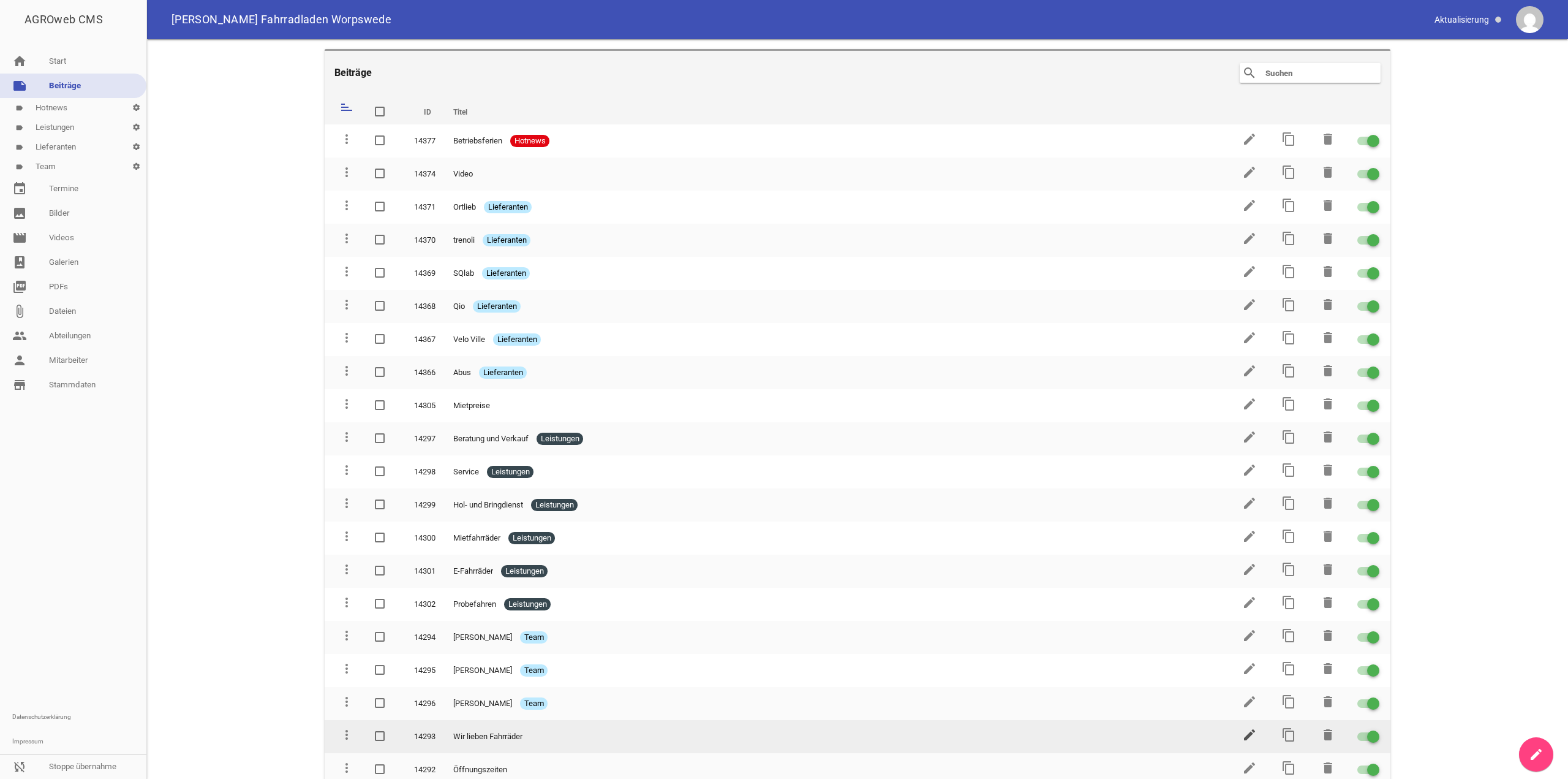
click at [1250, 730] on icon "edit" at bounding box center [1249, 735] width 15 height 15
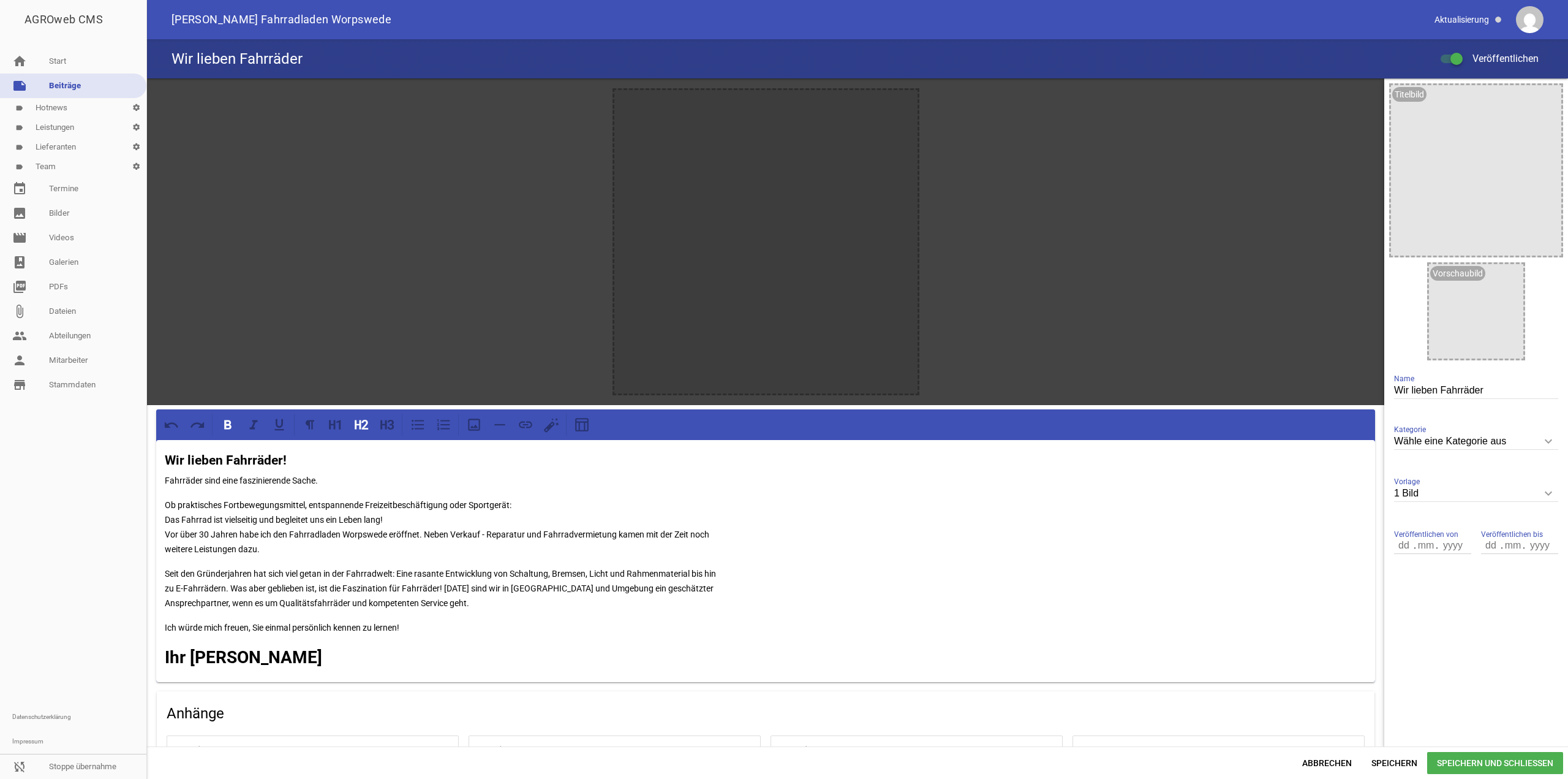
click at [160, 551] on div "Wir lieben Fahrräder! Fahrräder sind eine faszinierende Sache. Ob praktisches F…" at bounding box center [765, 561] width 1219 height 242
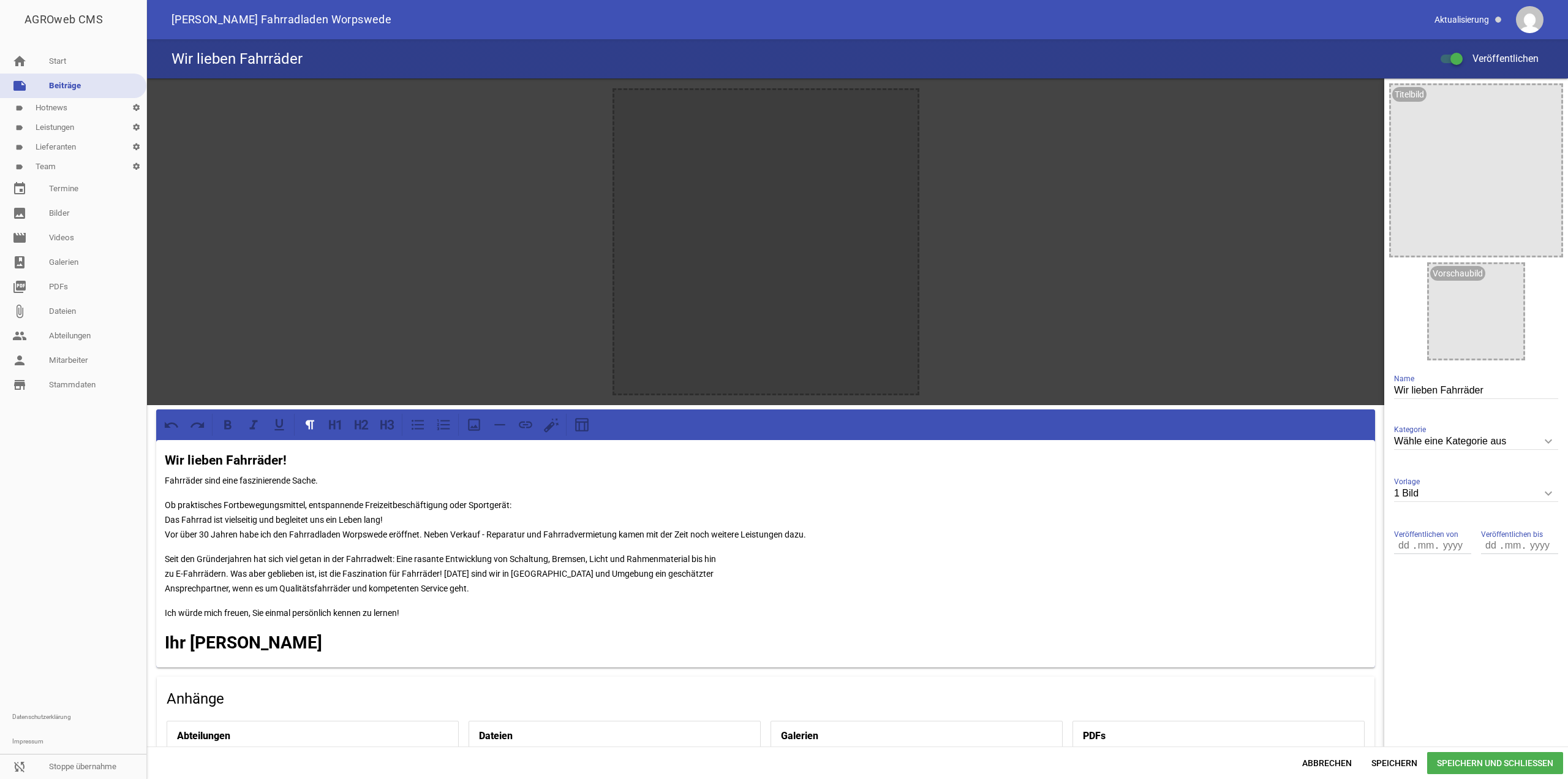
click at [158, 588] on div "Wir lieben Fahrräder! Fahrräder sind eine faszinierende Sache. Ob praktisches F…" at bounding box center [765, 553] width 1219 height 227
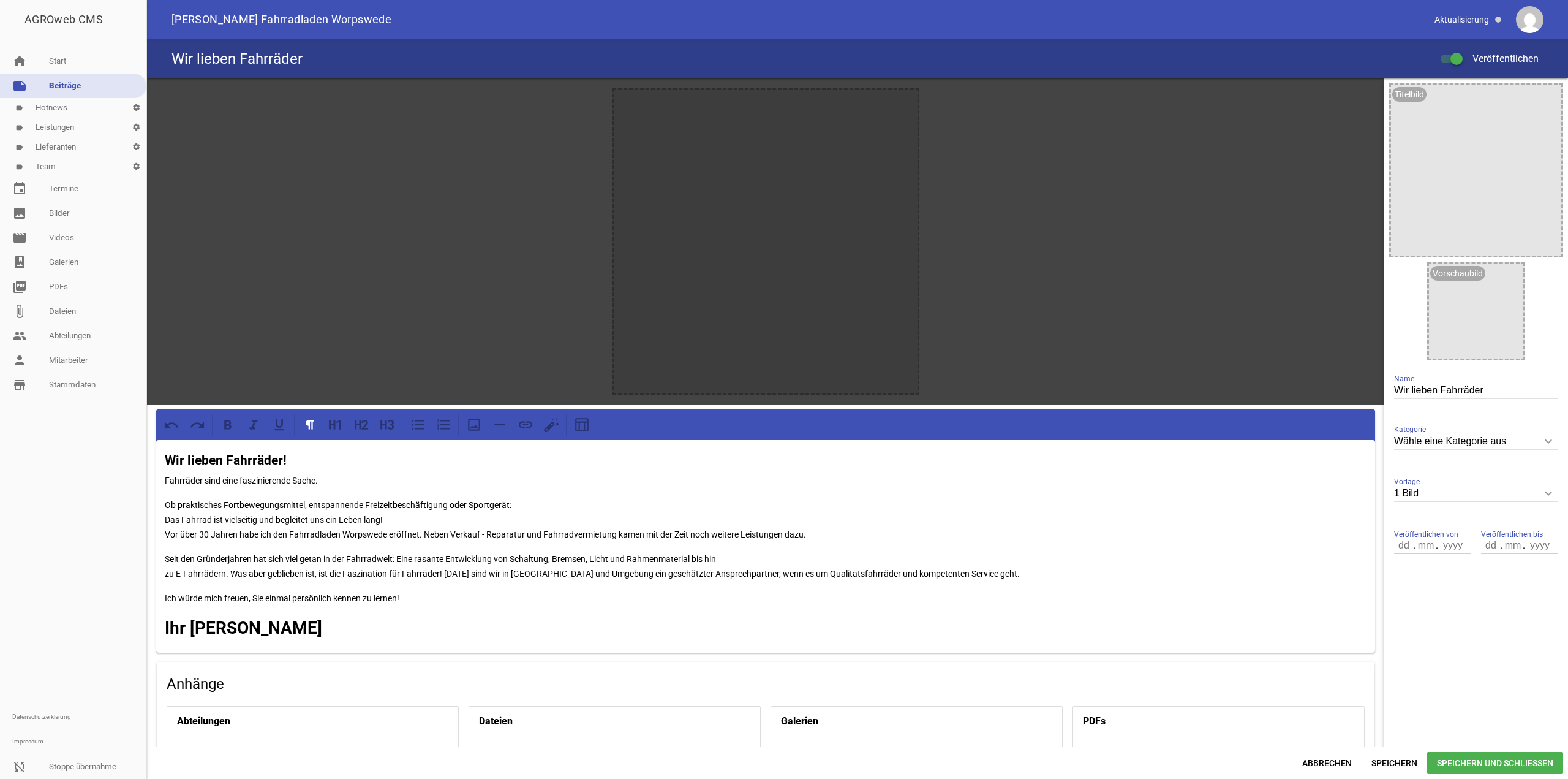
click at [157, 574] on div "Wir lieben Fahrräder! Fahrräder sind eine faszinierende Sache. Ob praktisches F…" at bounding box center [765, 546] width 1219 height 213
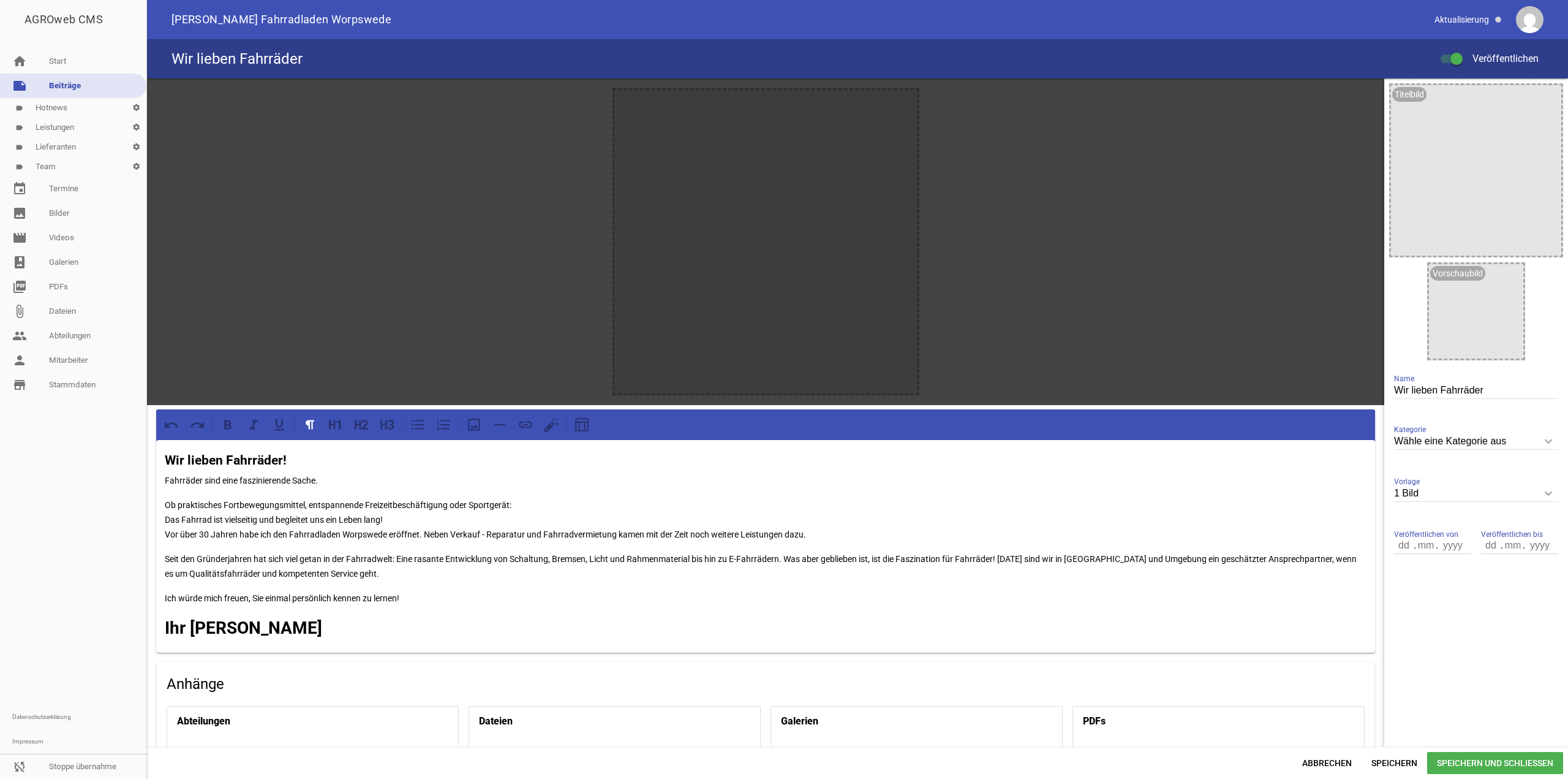
click at [1373, 750] on div "Abbrechen Speichern Speichern und Schließen" at bounding box center [857, 762] width 1421 height 33
click at [1377, 755] on span "Speichern" at bounding box center [1394, 762] width 66 height 22
